Goal: Transaction & Acquisition: Obtain resource

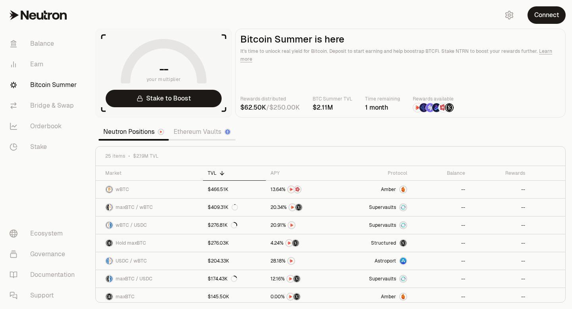
scroll to position [110, 0]
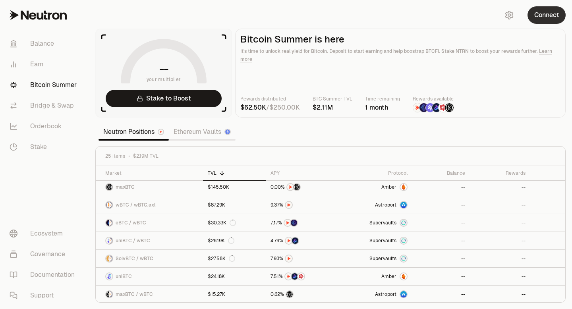
click at [540, 16] on button "Connect" at bounding box center [546, 14] width 38 height 17
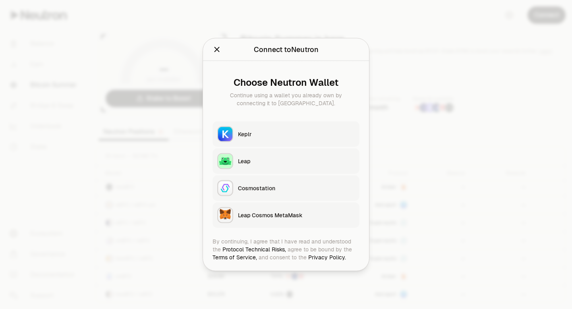
click at [275, 134] on div "Keplr" at bounding box center [296, 134] width 117 height 8
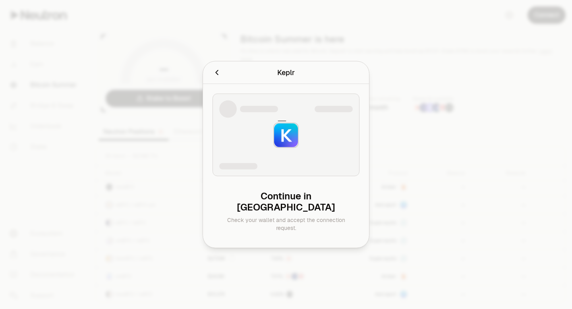
click at [217, 77] on icon "Cancel" at bounding box center [216, 72] width 9 height 9
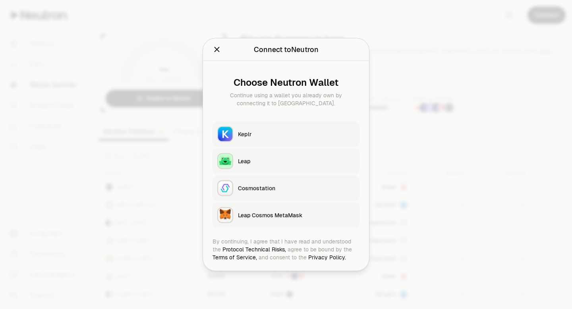
click at [215, 52] on icon "Close" at bounding box center [216, 49] width 9 height 9
